Goal: Task Accomplishment & Management: Use online tool/utility

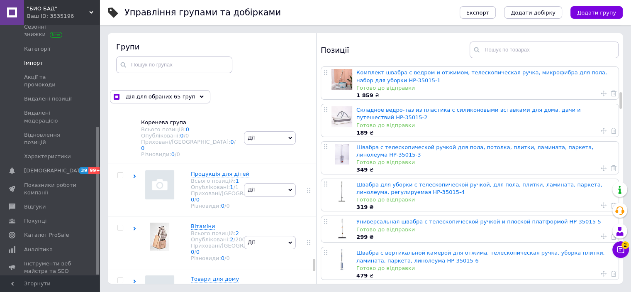
scroll to position [7, 0]
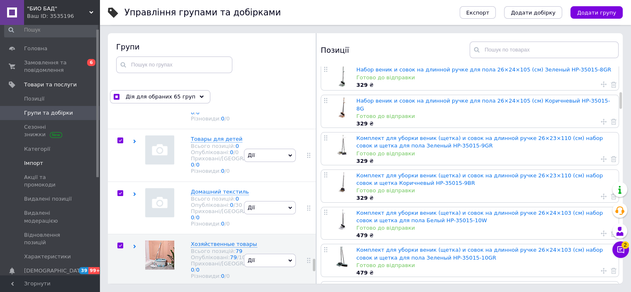
click at [40, 162] on span "Імпорт" at bounding box center [33, 162] width 19 height 7
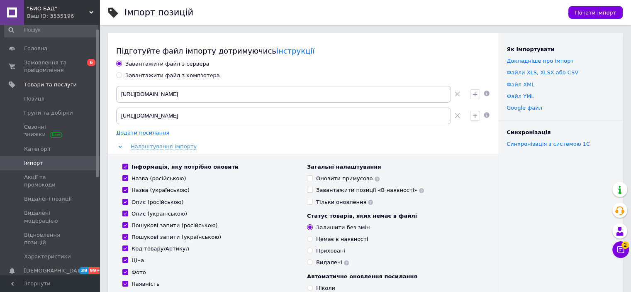
click at [151, 74] on div "Завантажити файл з комп'ютера" at bounding box center [172, 75] width 95 height 7
click at [122, 74] on input "Завантажити файл з комп'ютера" at bounding box center [118, 74] width 5 height 5
radio input "true"
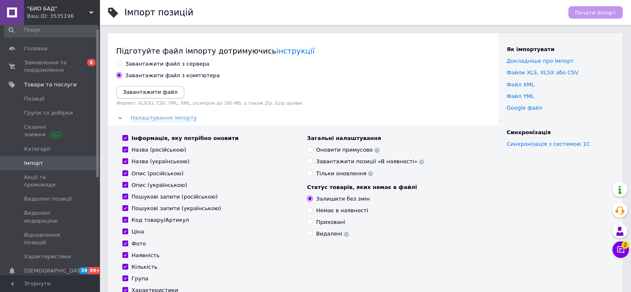
click at [130, 94] on icon "Завантажити файл" at bounding box center [150, 92] width 55 height 6
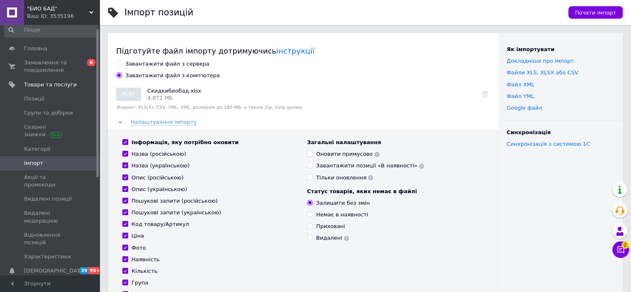
click at [125, 141] on input "Інформація, яку потрібно оновити" at bounding box center [124, 141] width 5 height 5
checkbox input "false"
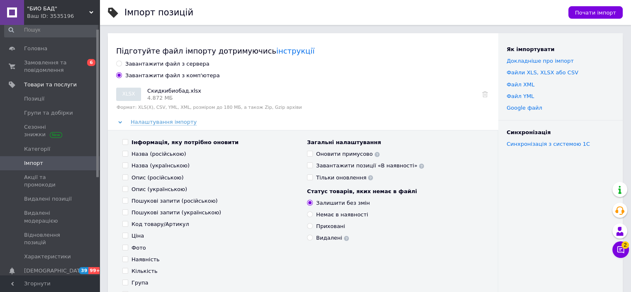
checkbox input "false"
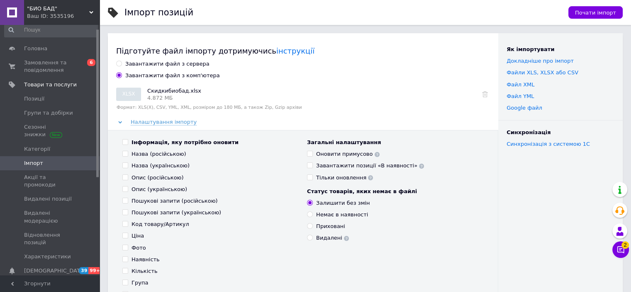
checkbox input "false"
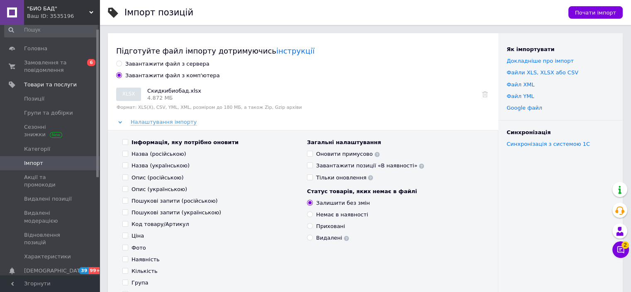
checkbox input "false"
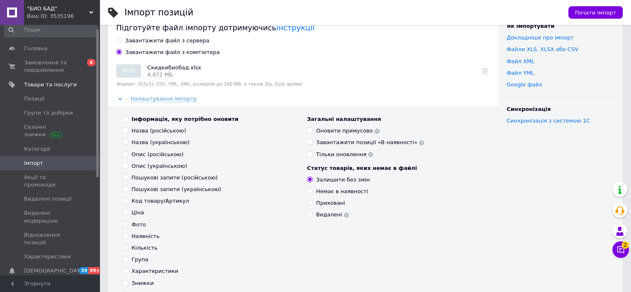
scroll to position [124, 0]
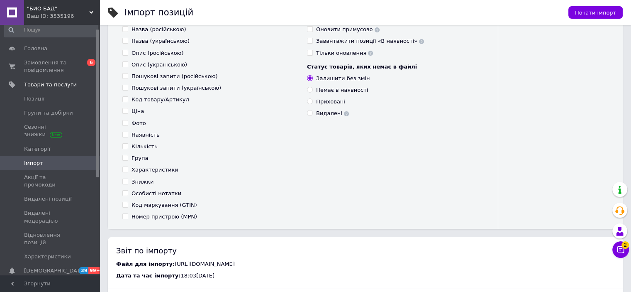
drag, startPoint x: 126, startPoint y: 183, endPoint x: 131, endPoint y: 181, distance: 5.5
click at [126, 183] on input "Знижки" at bounding box center [124, 180] width 5 height 5
checkbox input "true"
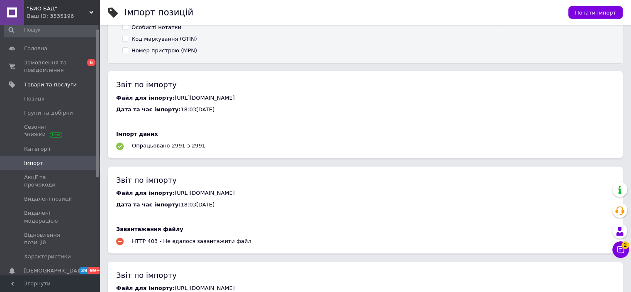
scroll to position [166, 0]
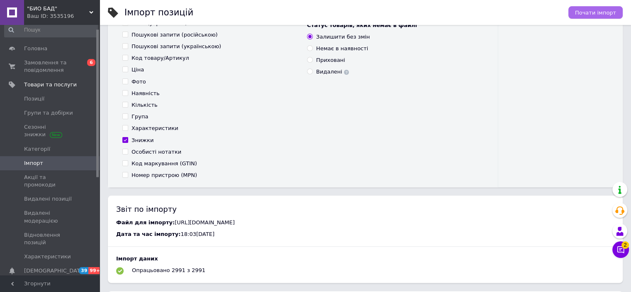
click at [593, 18] on button "Почати імпорт" at bounding box center [595, 12] width 54 height 12
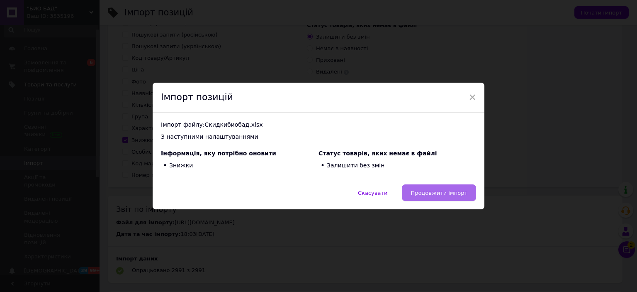
click at [449, 195] on span "Продовжити імпорт" at bounding box center [439, 193] width 57 height 6
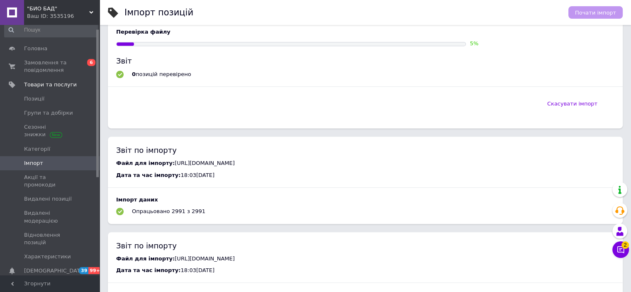
scroll to position [415, 0]
